Goal: Navigation & Orientation: Find specific page/section

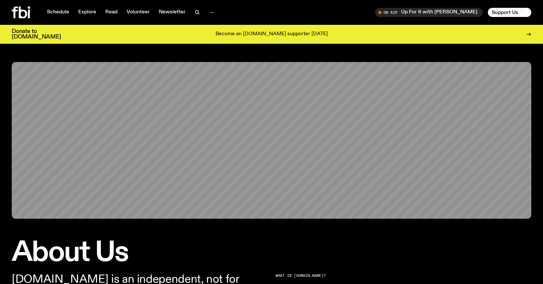
click at [25, 12] on icon at bounding box center [23, 13] width 8 height 12
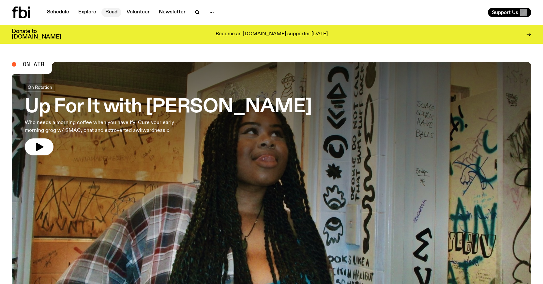
click at [115, 12] on link "Read" at bounding box center [111, 12] width 20 height 9
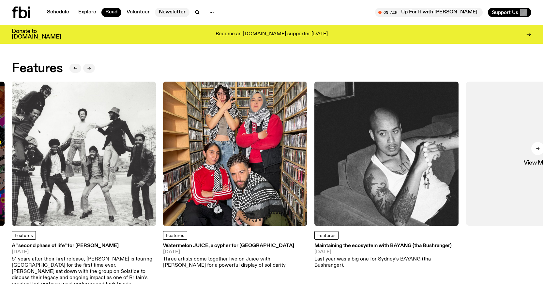
click at [162, 13] on link "Newsletter" at bounding box center [172, 12] width 35 height 9
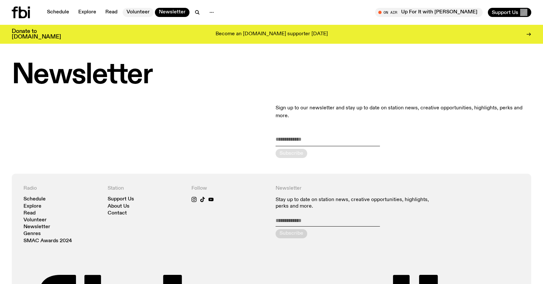
click at [133, 13] on link "Volunteer" at bounding box center [138, 12] width 31 height 9
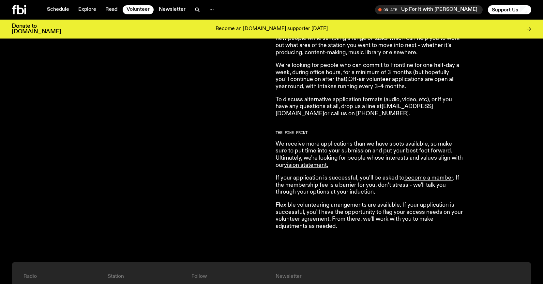
scroll to position [464, 0]
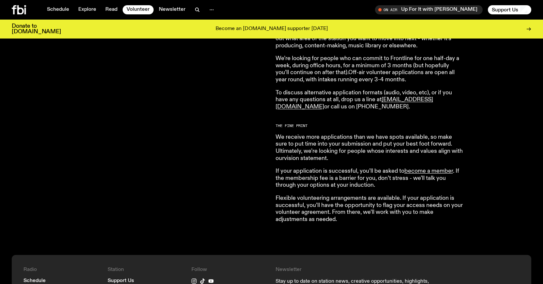
click at [309, 159] on link "vision statement ." at bounding box center [306, 158] width 44 height 6
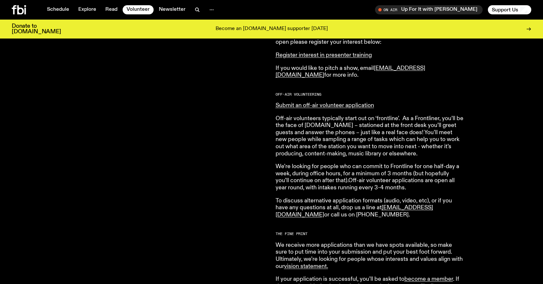
scroll to position [0, 0]
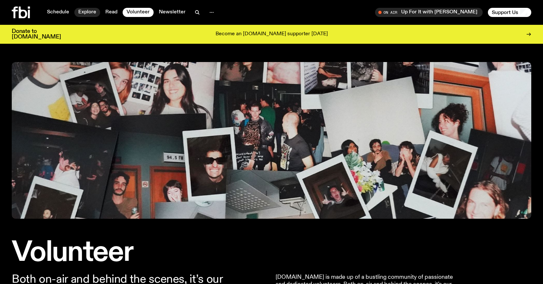
click at [83, 11] on link "Explore" at bounding box center [87, 12] width 26 height 9
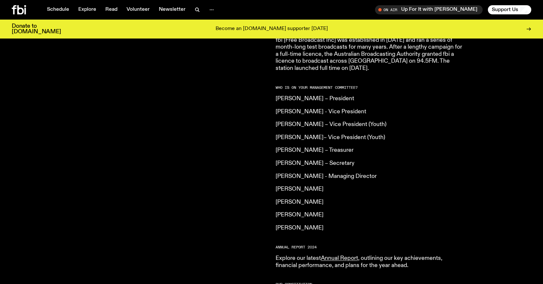
scroll to position [460, 0]
